Goal: Task Accomplishment & Management: Use online tool/utility

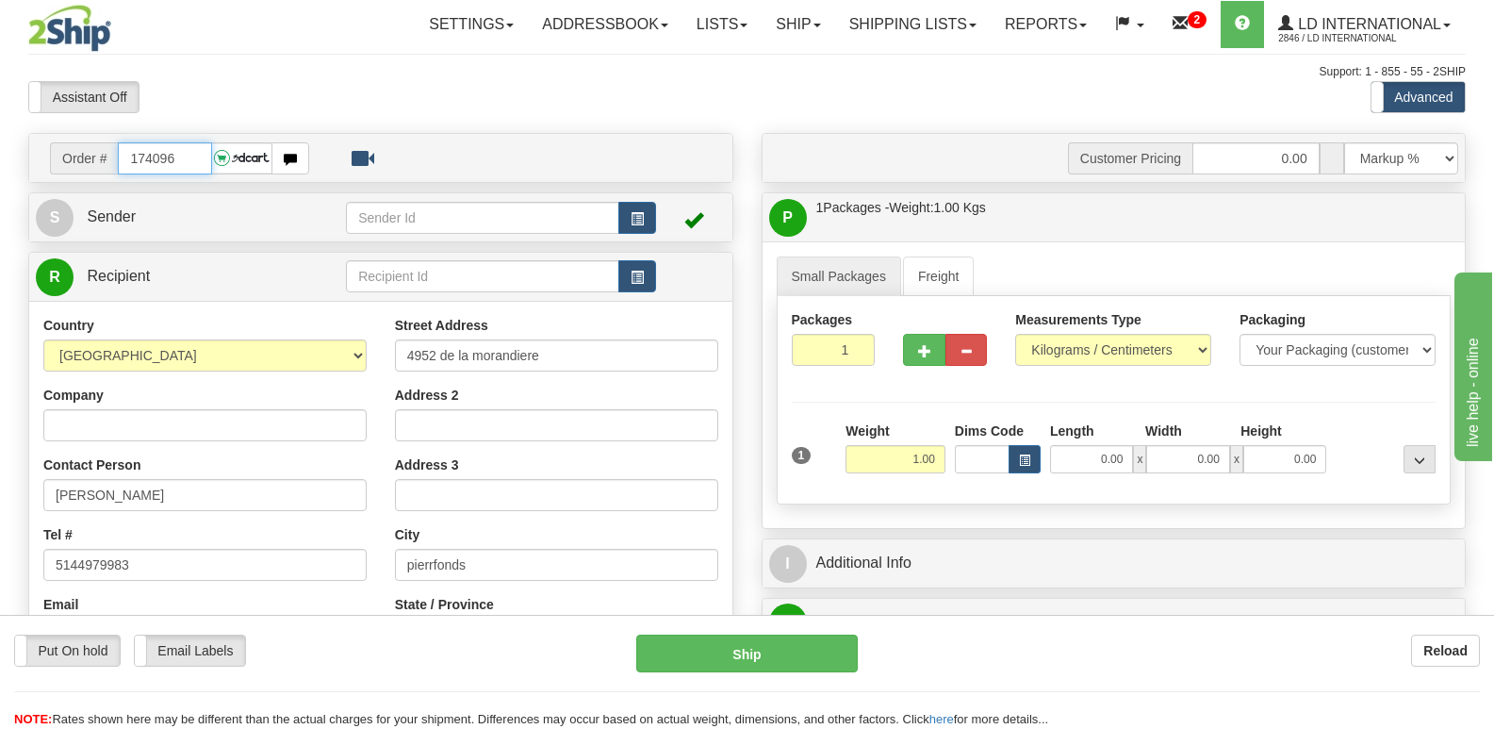
click at [203, 147] on input "174096" at bounding box center [164, 158] width 93 height 32
type input "174102"
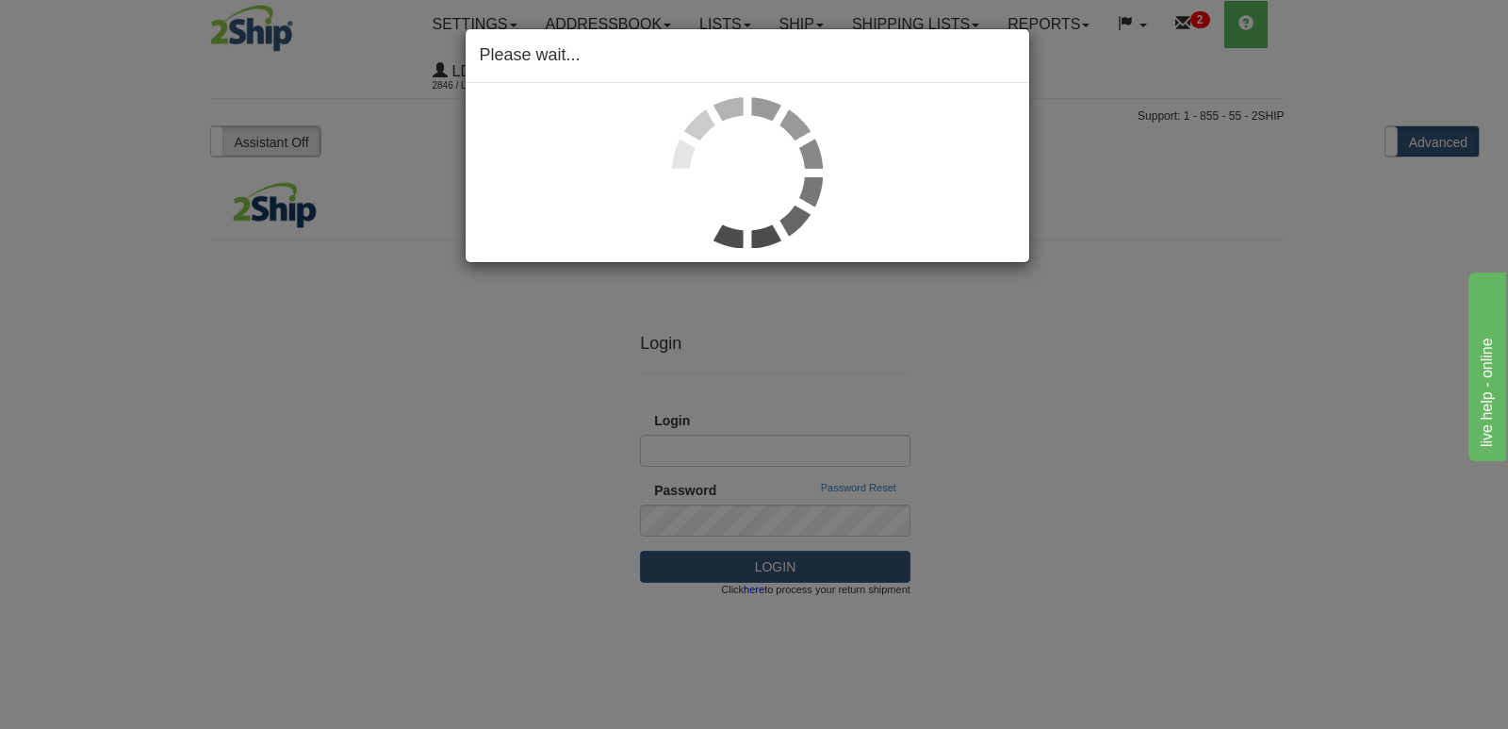
type input "[PERSON_NAME][EMAIL_ADDRESS][DOMAIN_NAME]"
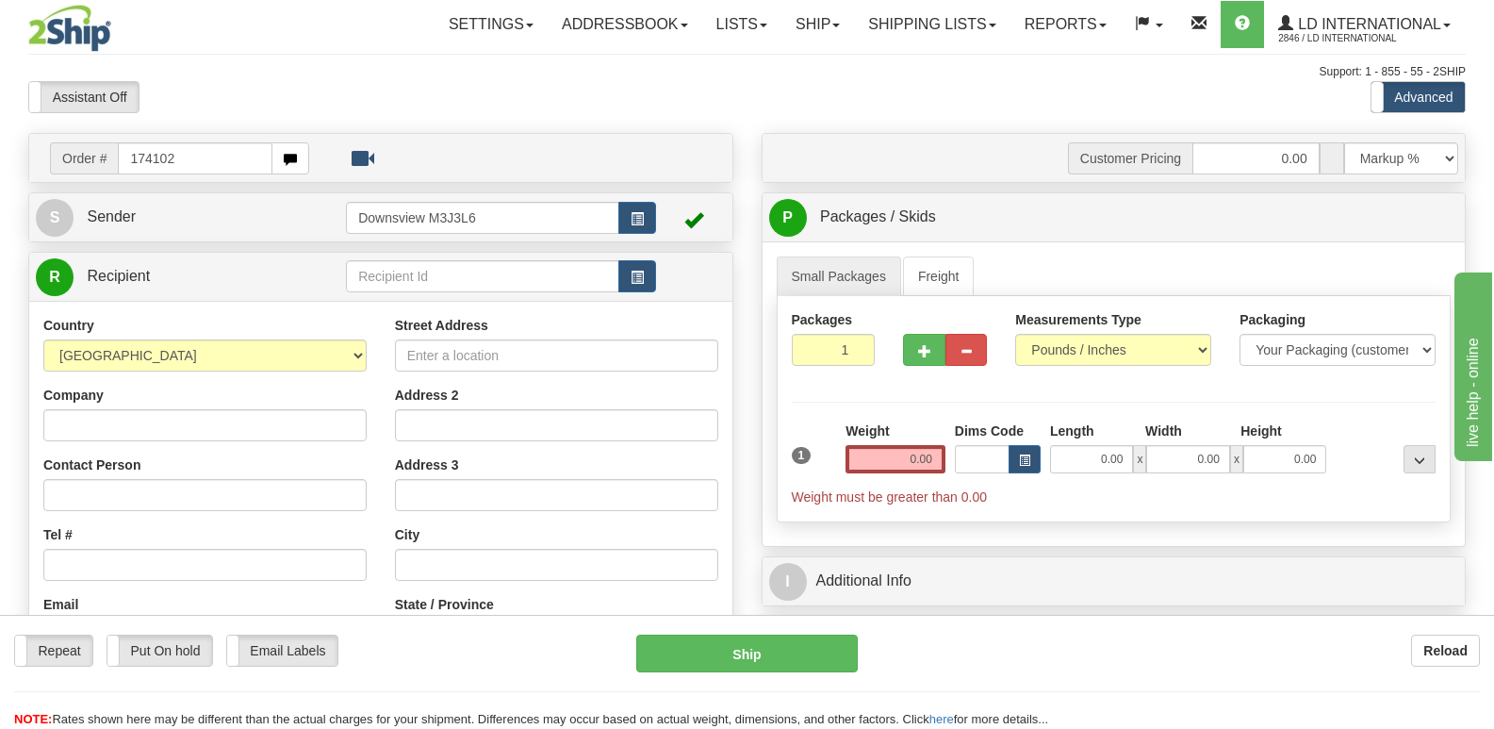
type input "174102"
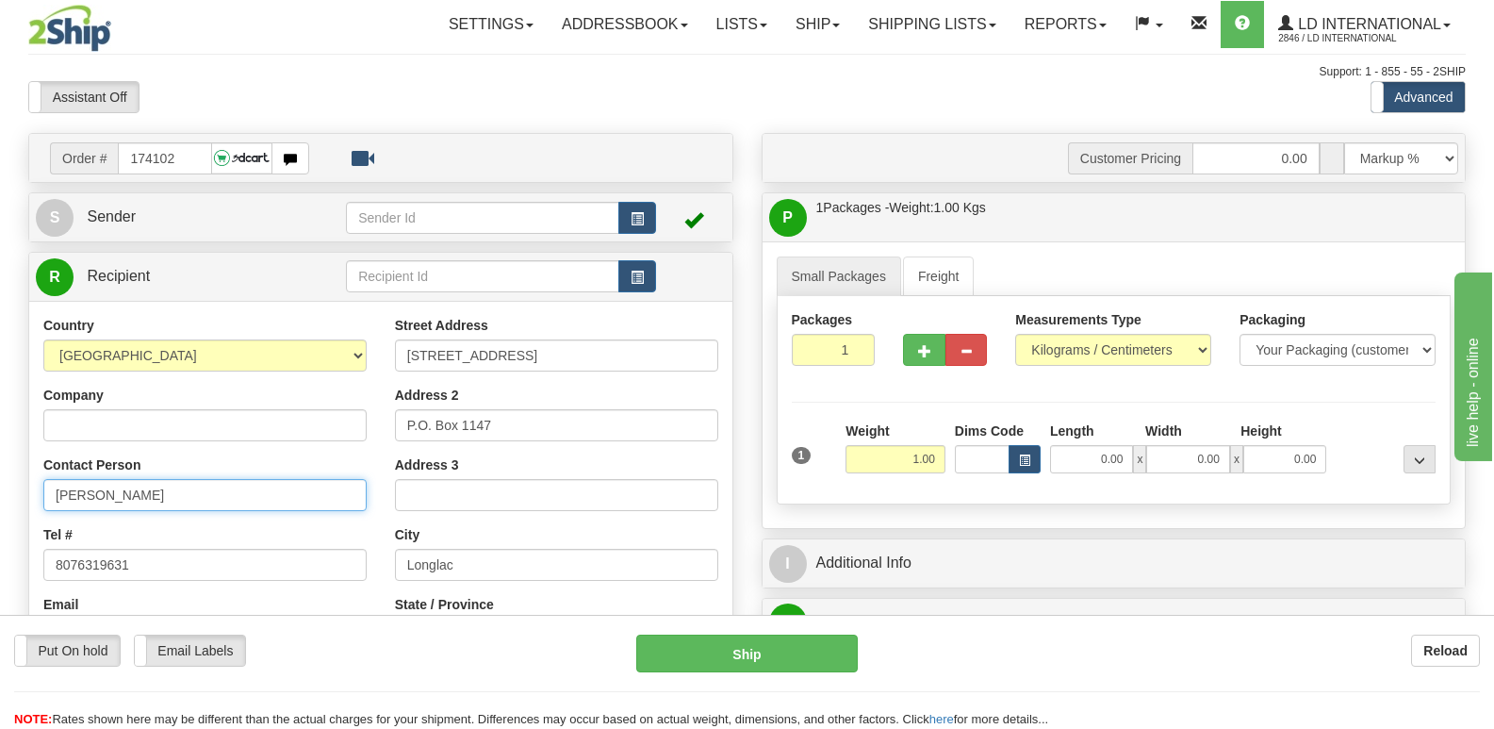
click at [206, 491] on input "Vaughn Arsenault" at bounding box center [204, 495] width 323 height 32
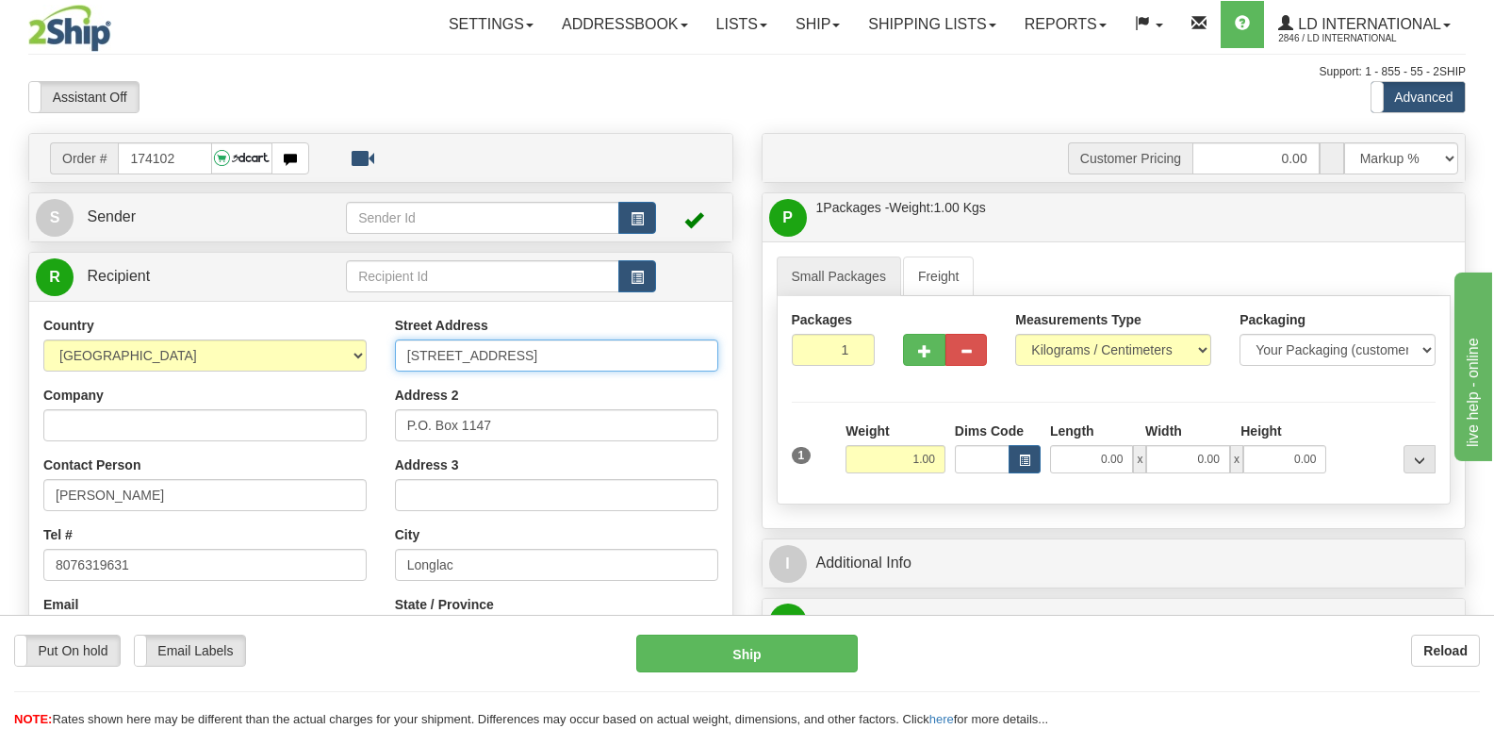
click at [631, 357] on input "177 Centennial Drive" at bounding box center [556, 355] width 323 height 32
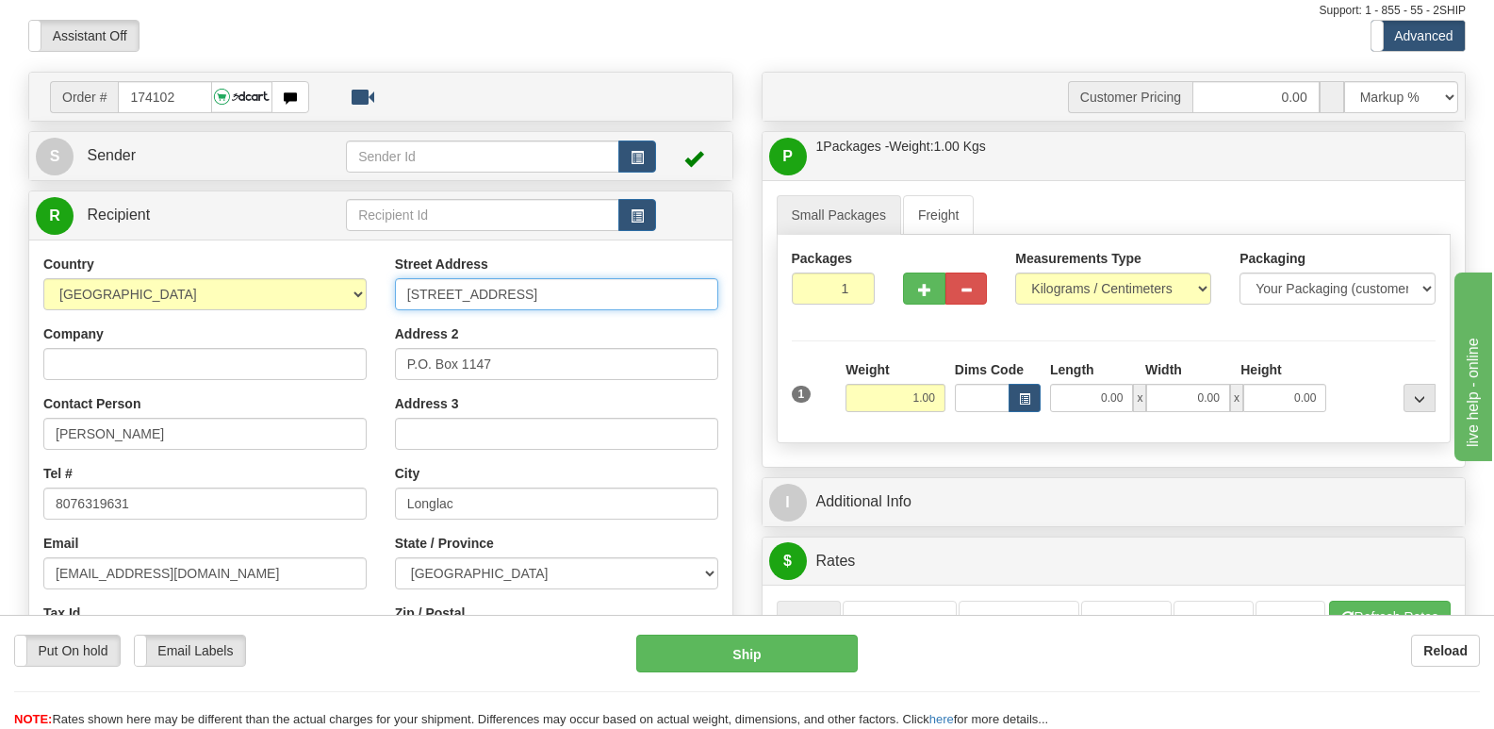
scroll to position [94, 0]
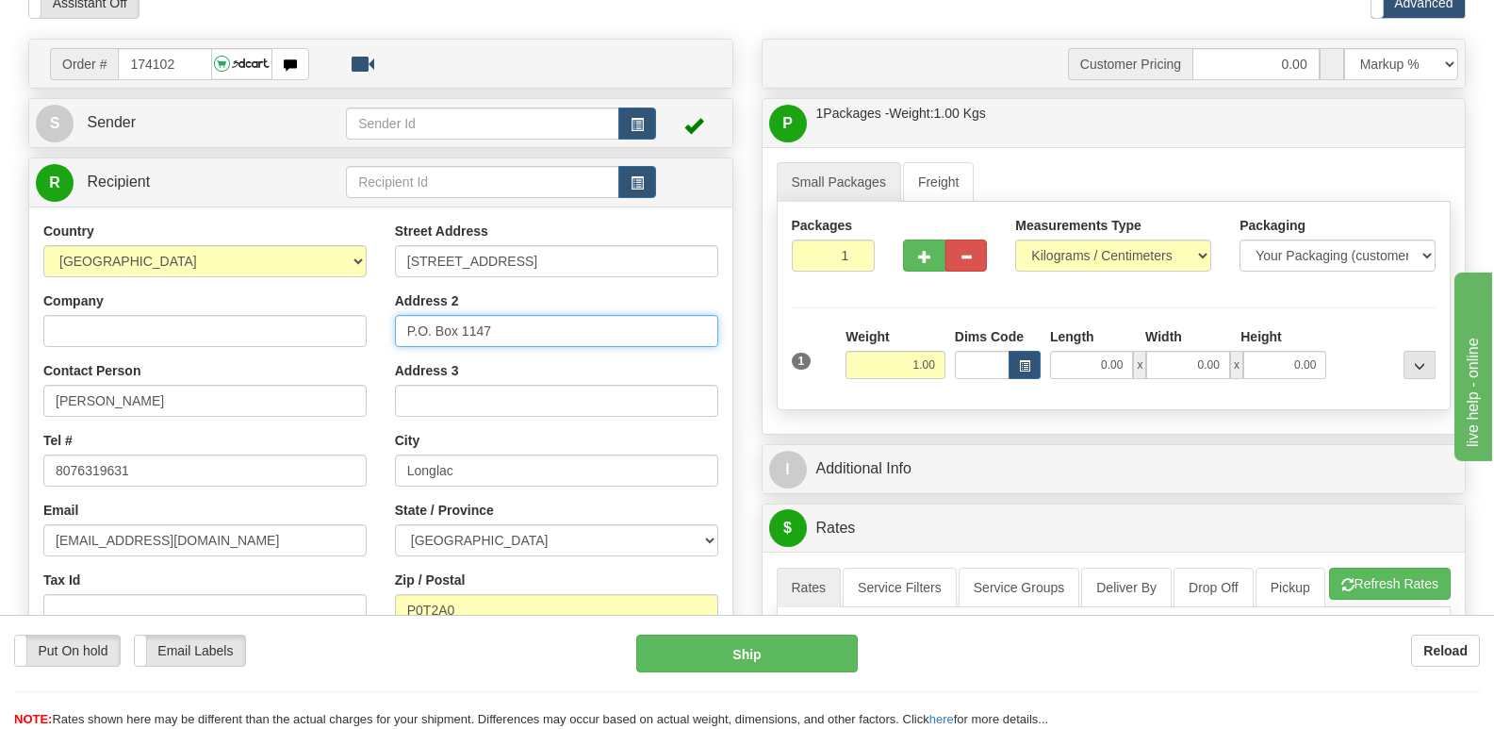
click at [533, 325] on input "P.O. Box 1147" at bounding box center [556, 331] width 323 height 32
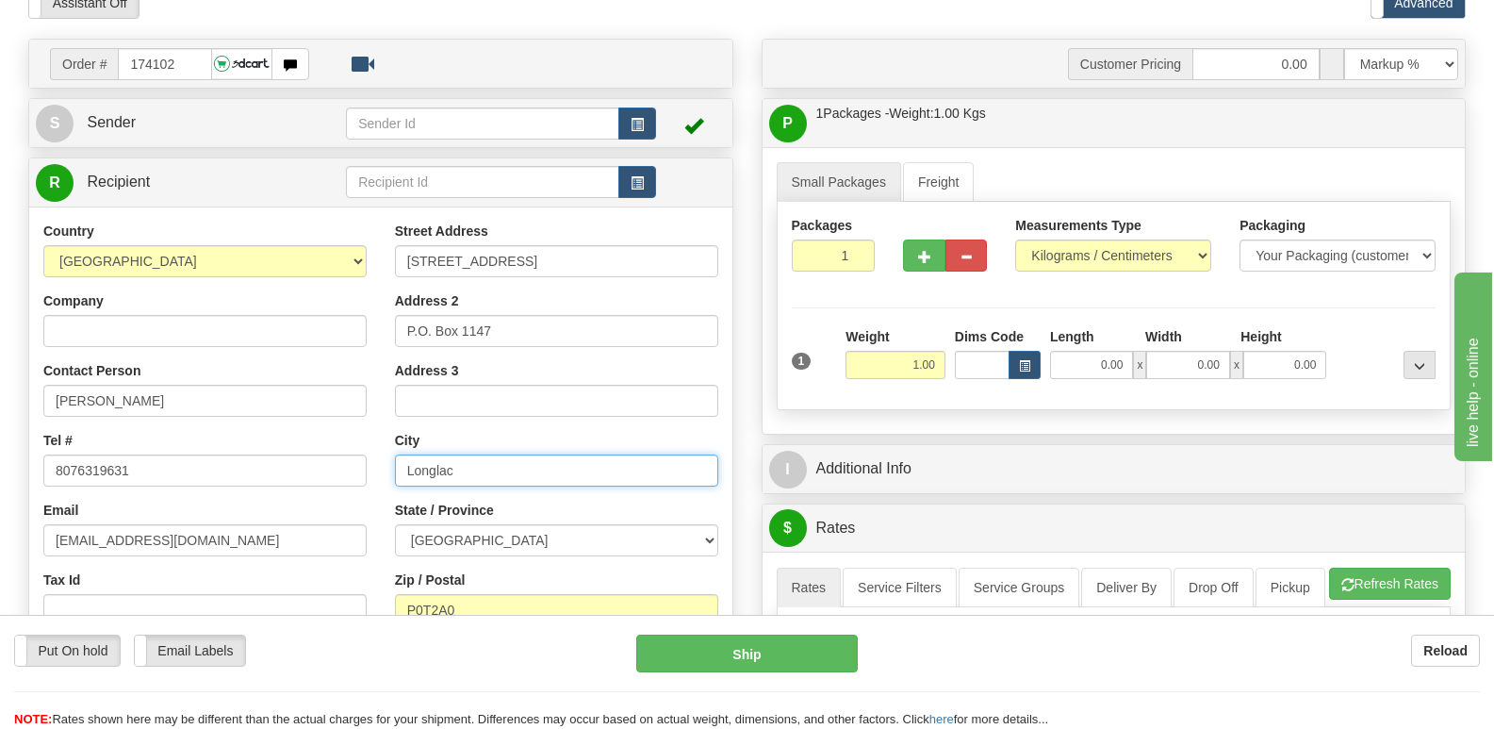
click at [490, 466] on input "Longlac" at bounding box center [556, 470] width 323 height 32
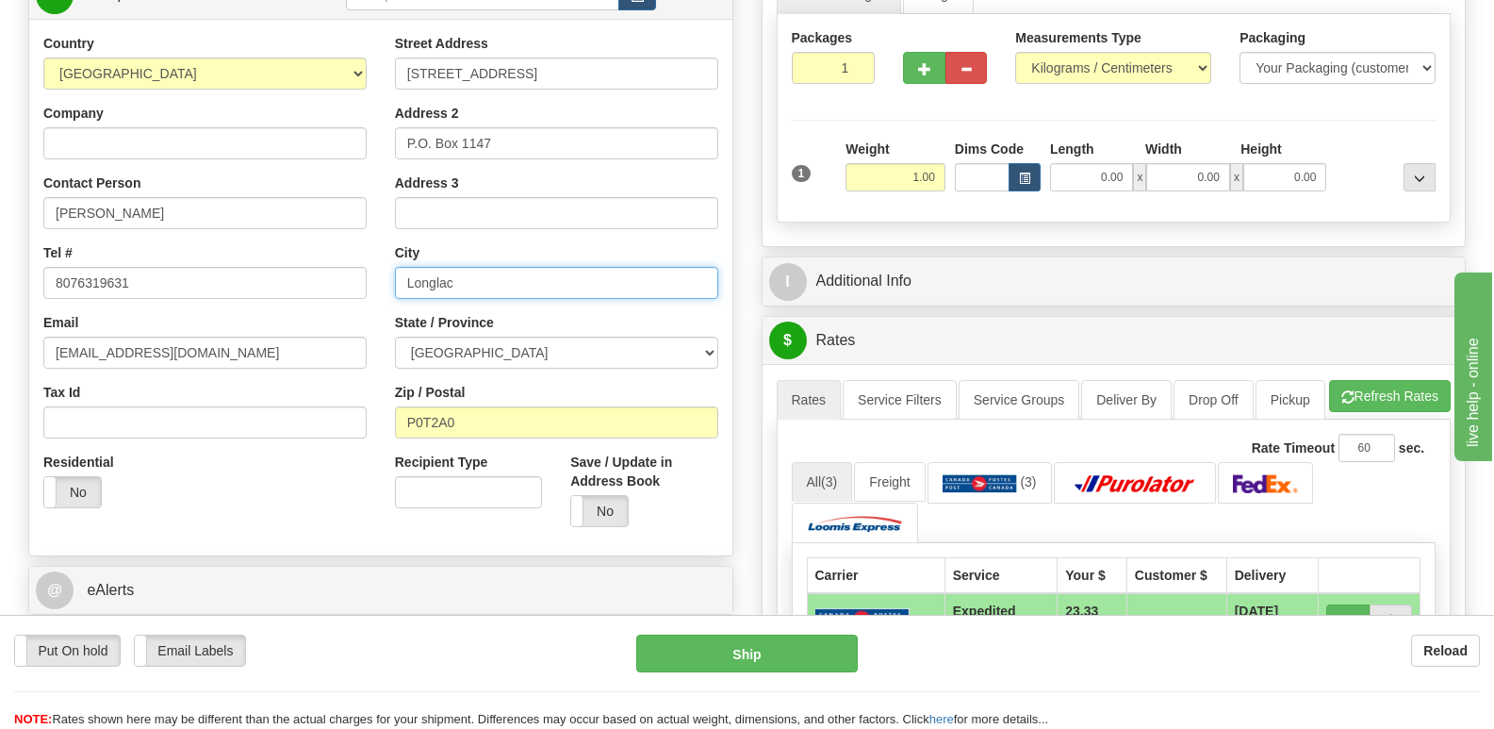
scroll to position [283, 0]
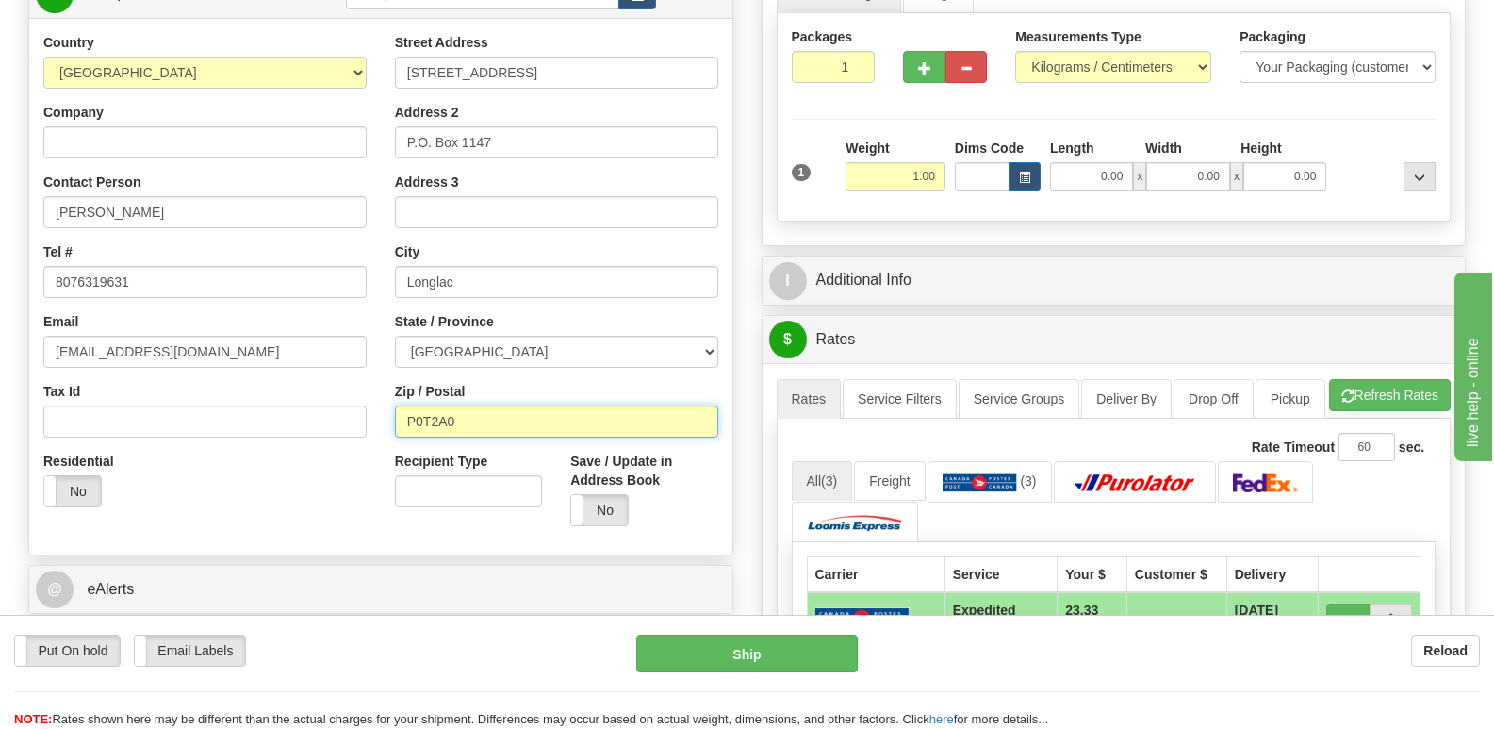
click at [503, 406] on input "P0T2A0" at bounding box center [556, 421] width 323 height 32
click at [217, 257] on div "Tel # 8076319631" at bounding box center [204, 270] width 323 height 56
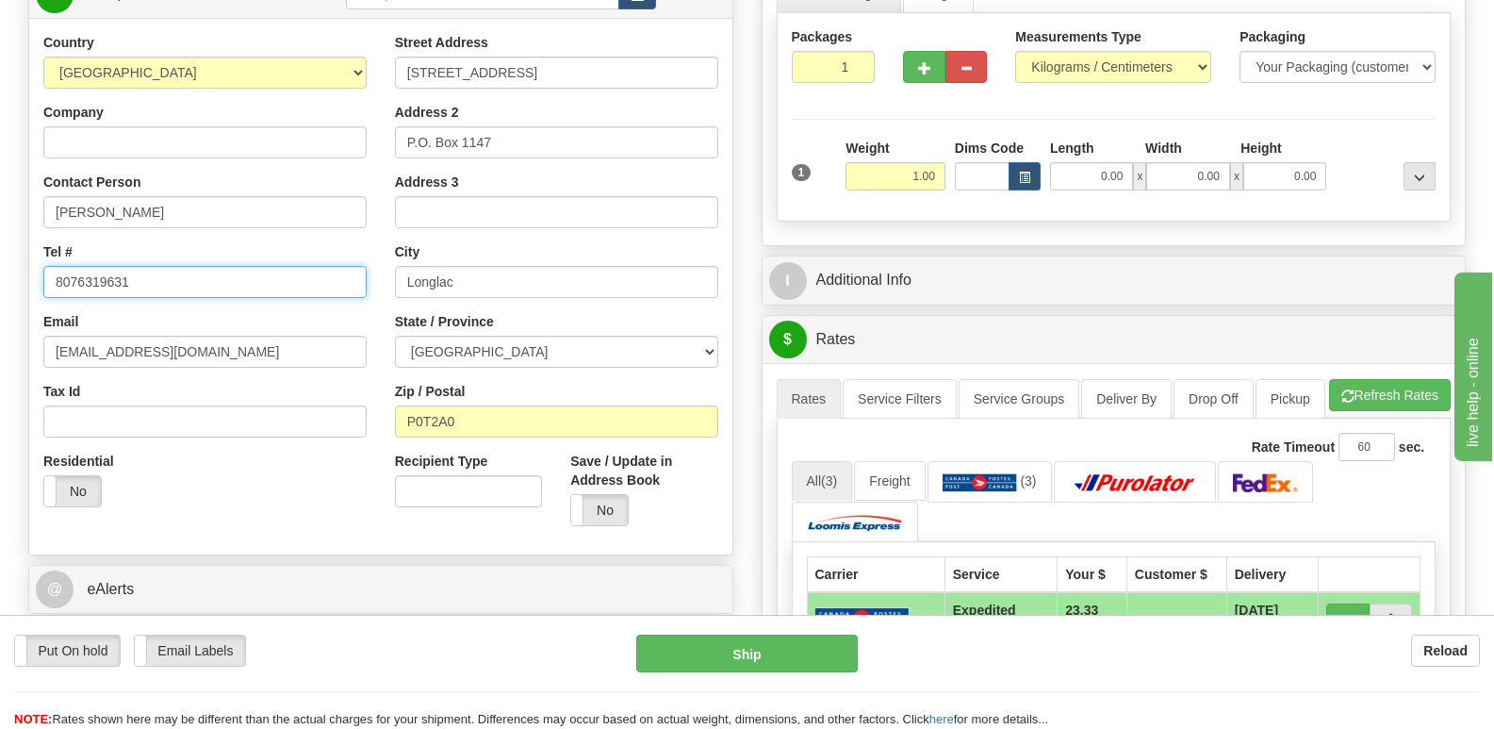
click at [228, 289] on input "8076319631" at bounding box center [204, 282] width 323 height 32
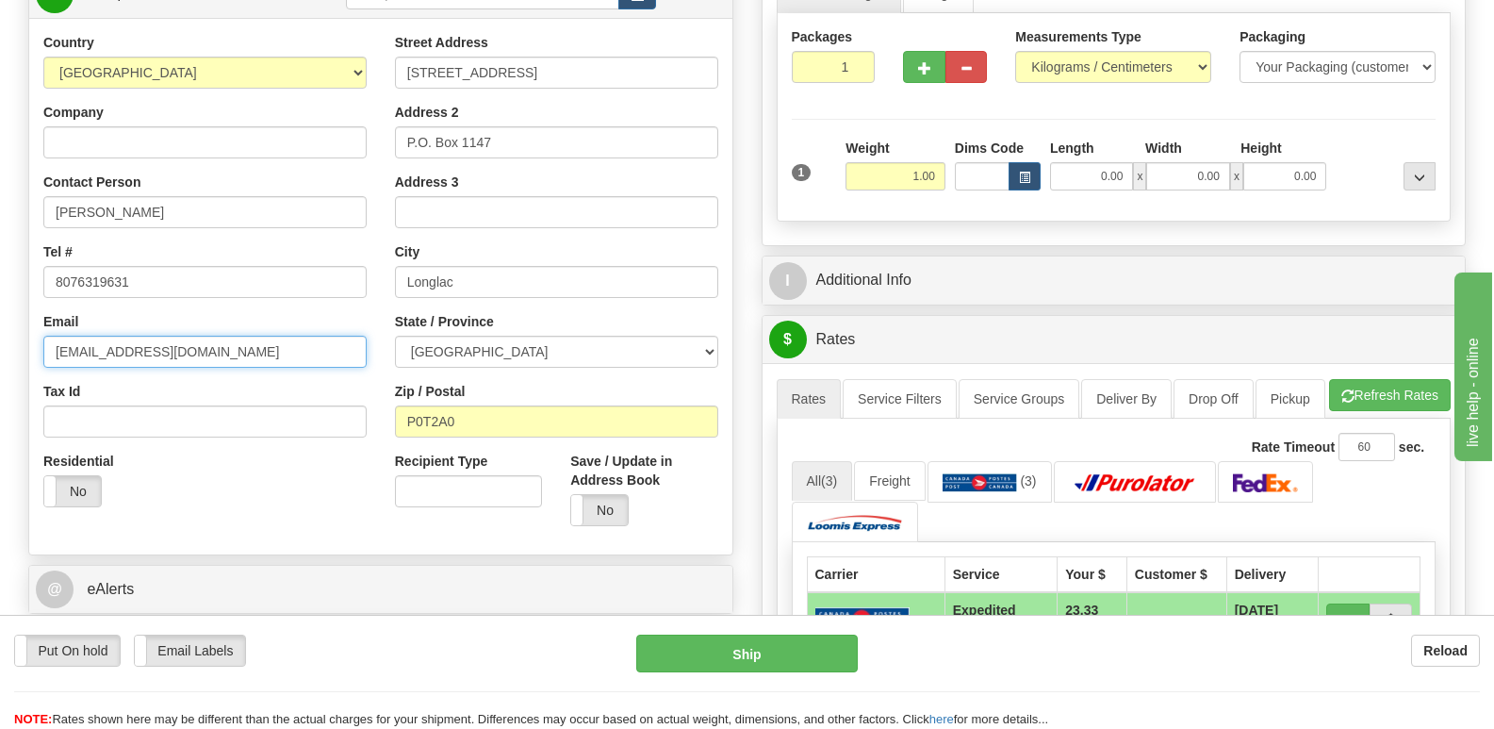
click at [258, 357] on input "vaughn_arsenault@hotmail.com" at bounding box center [204, 352] width 323 height 32
click at [1022, 182] on span "button" at bounding box center [1024, 178] width 11 height 10
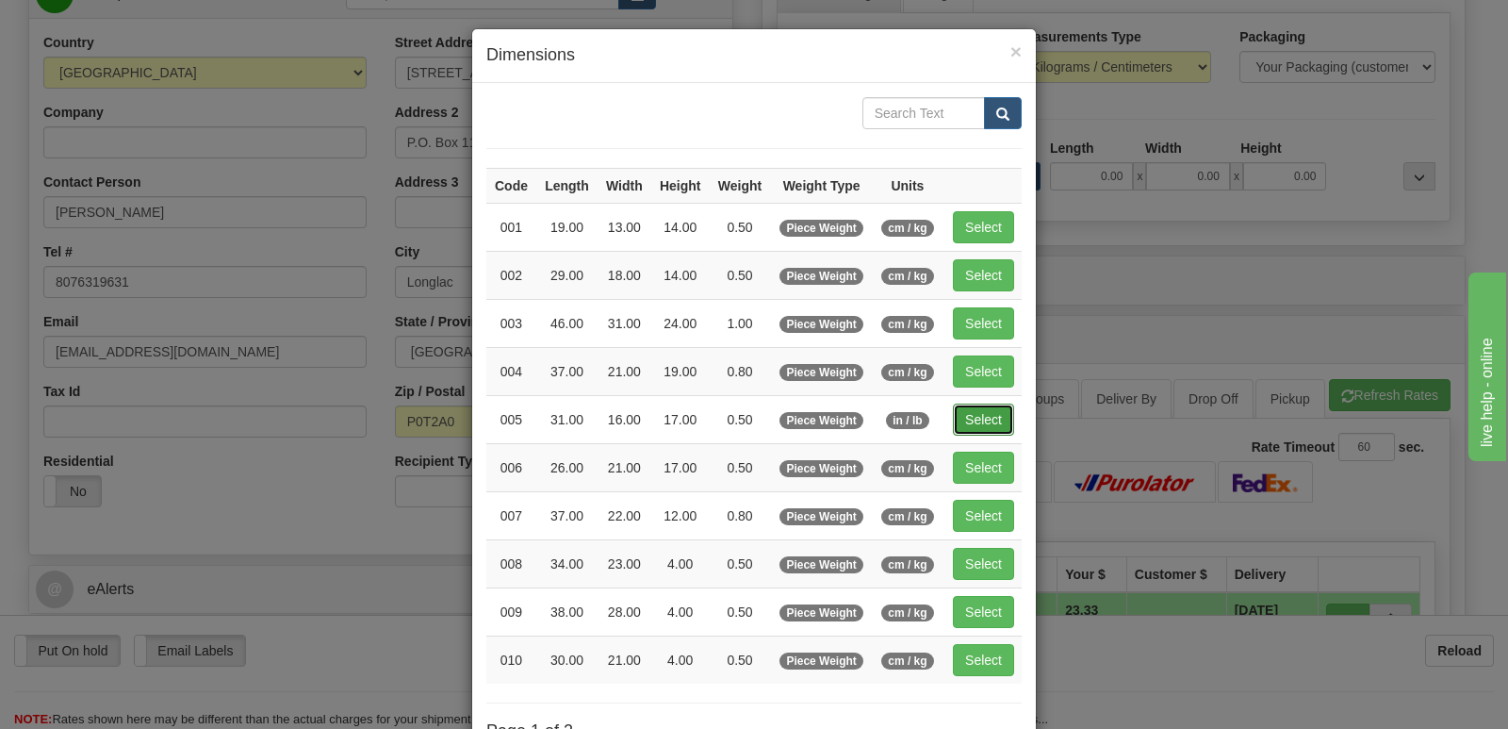
click at [988, 419] on button "Select" at bounding box center [983, 420] width 61 height 32
type input "005"
type input "0.50"
type input "31.00"
type input "16.00"
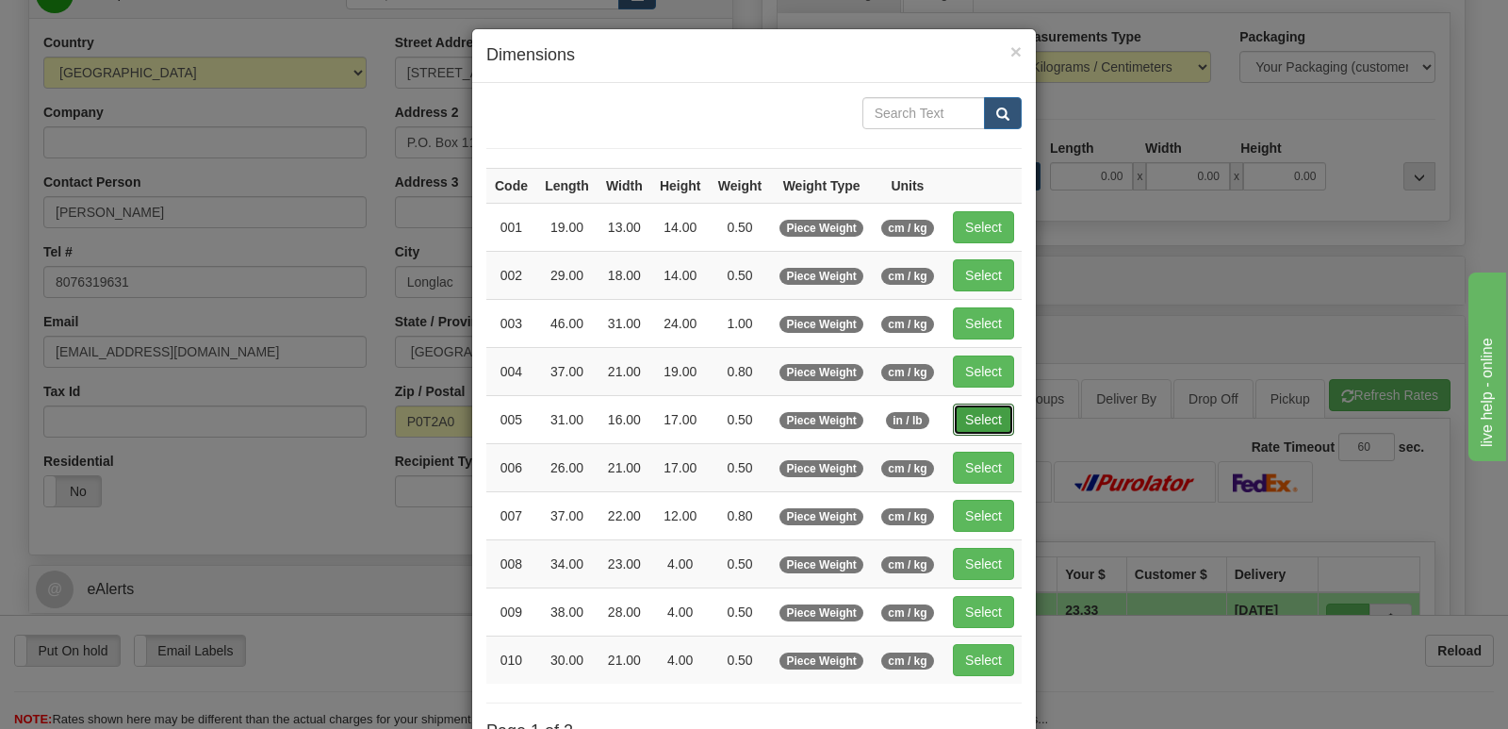
type input "17.00"
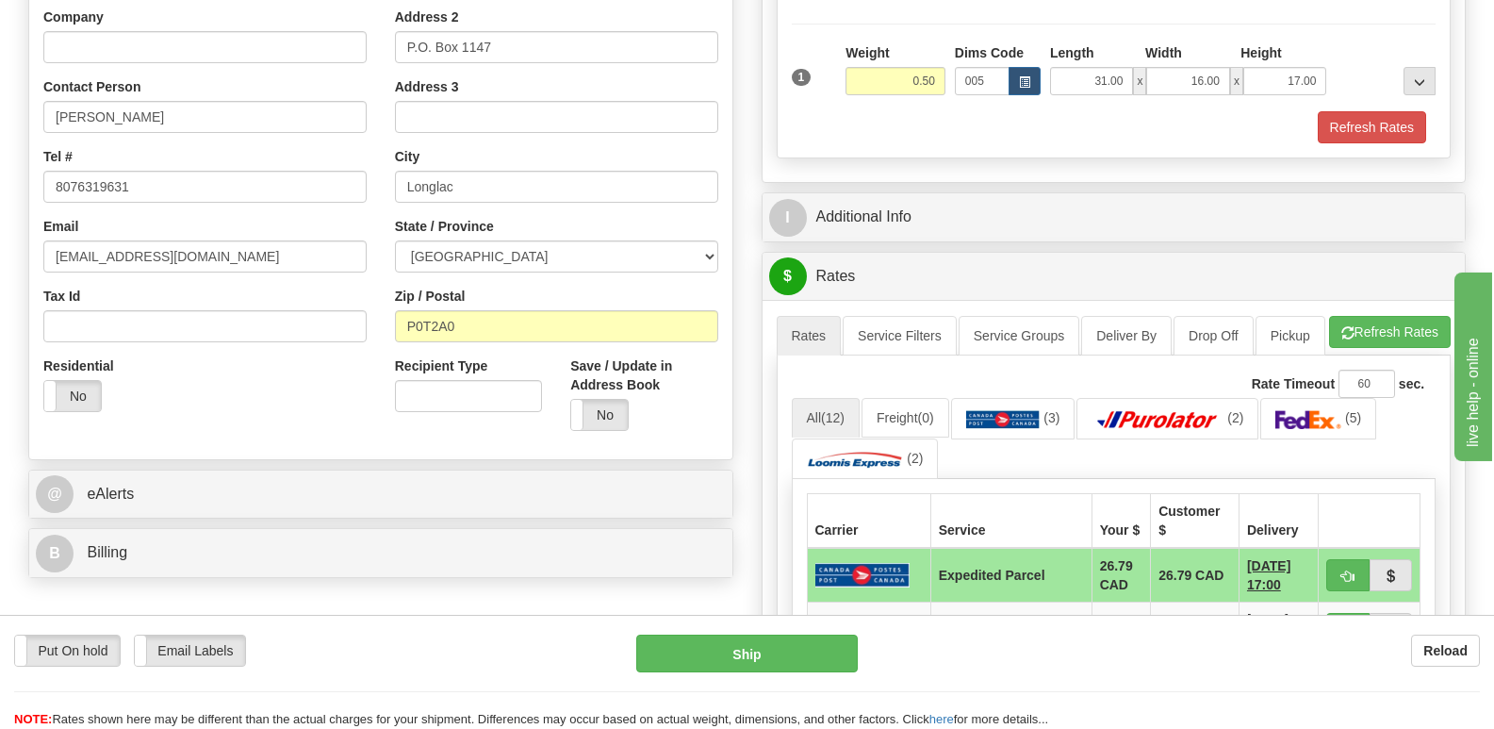
scroll to position [377, 0]
click at [888, 79] on input "0.50" at bounding box center [896, 82] width 100 height 28
click at [1359, 140] on button "Refresh Rates" at bounding box center [1372, 128] width 108 height 32
type input "0.30"
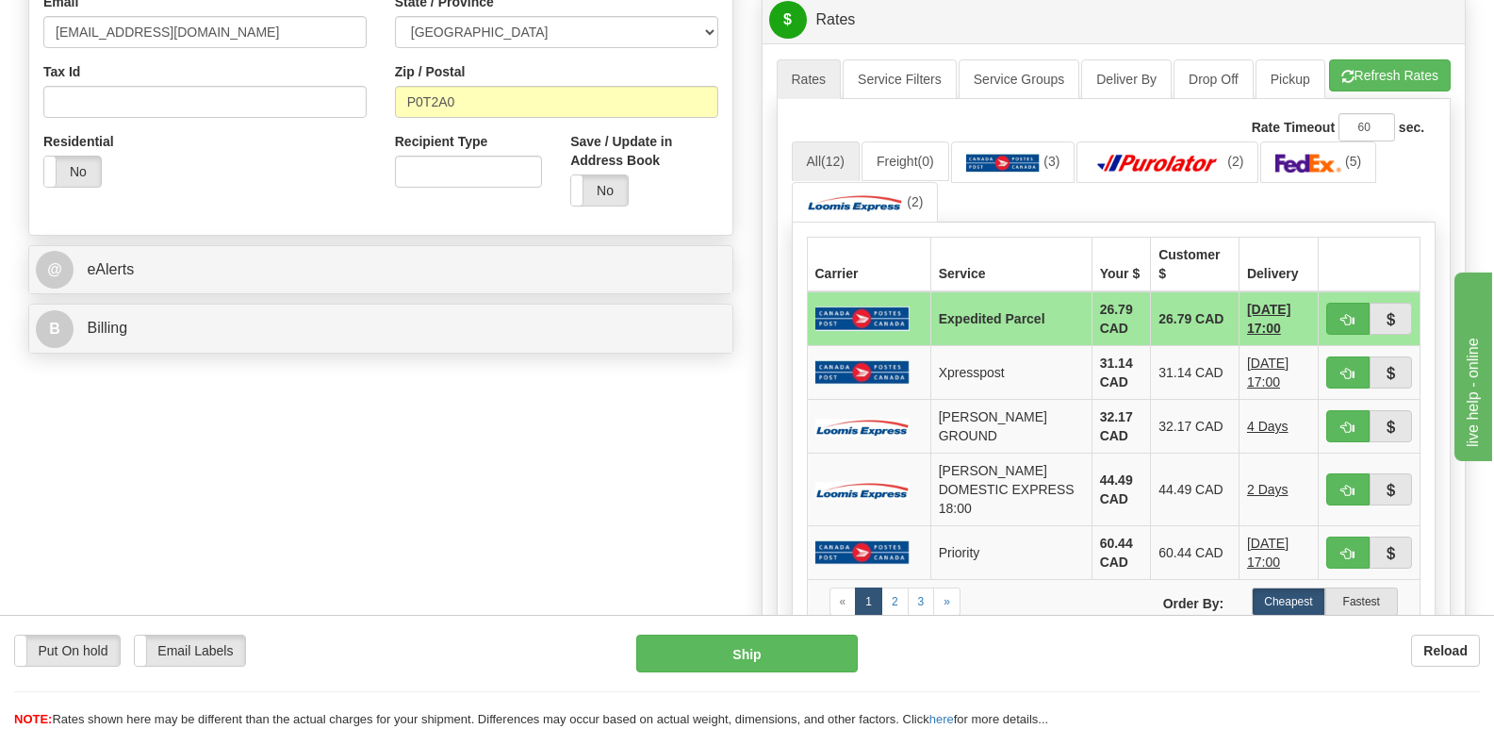
scroll to position [471, 0]
